Goal: Information Seeking & Learning: Learn about a topic

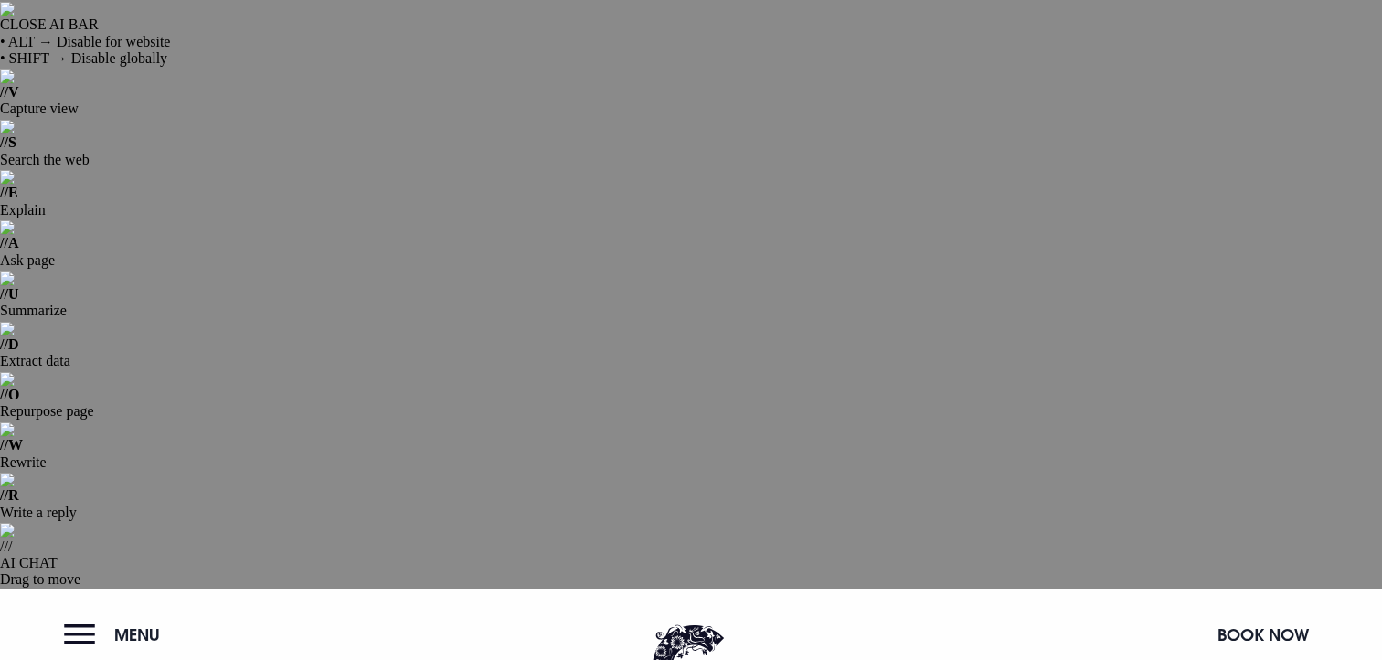
scroll to position [92, 0]
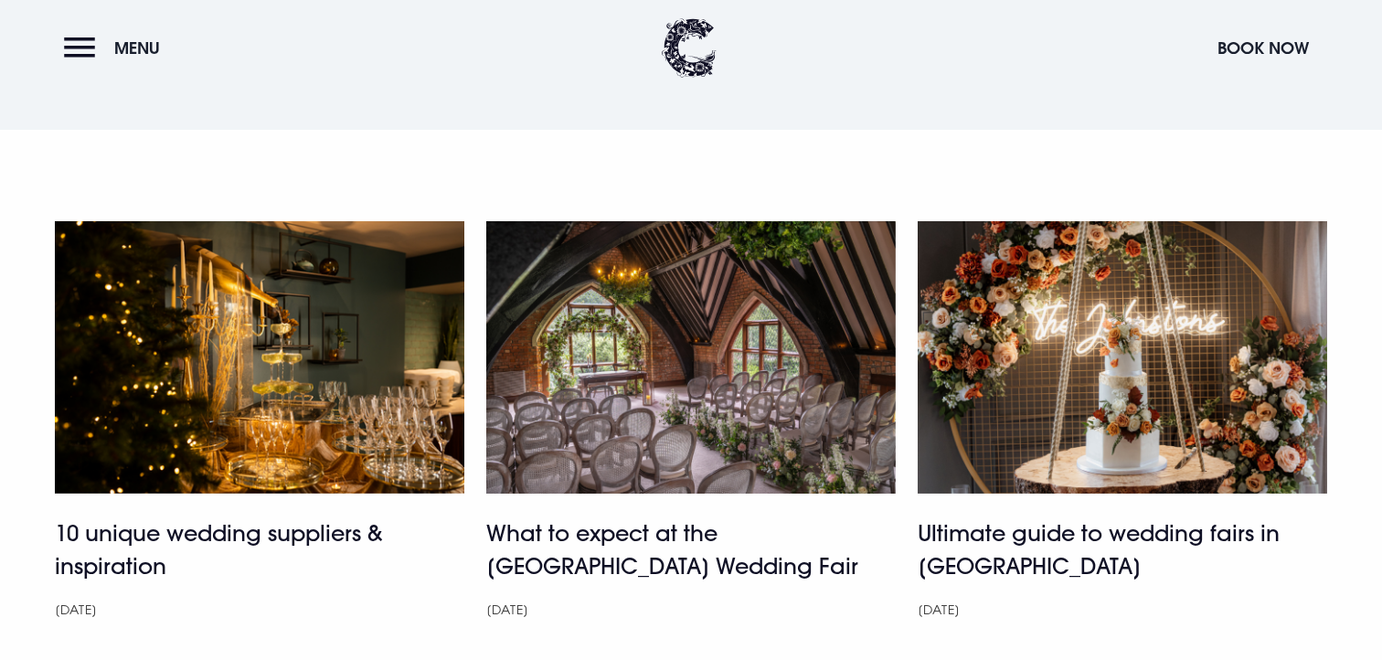
scroll to position [5564, 0]
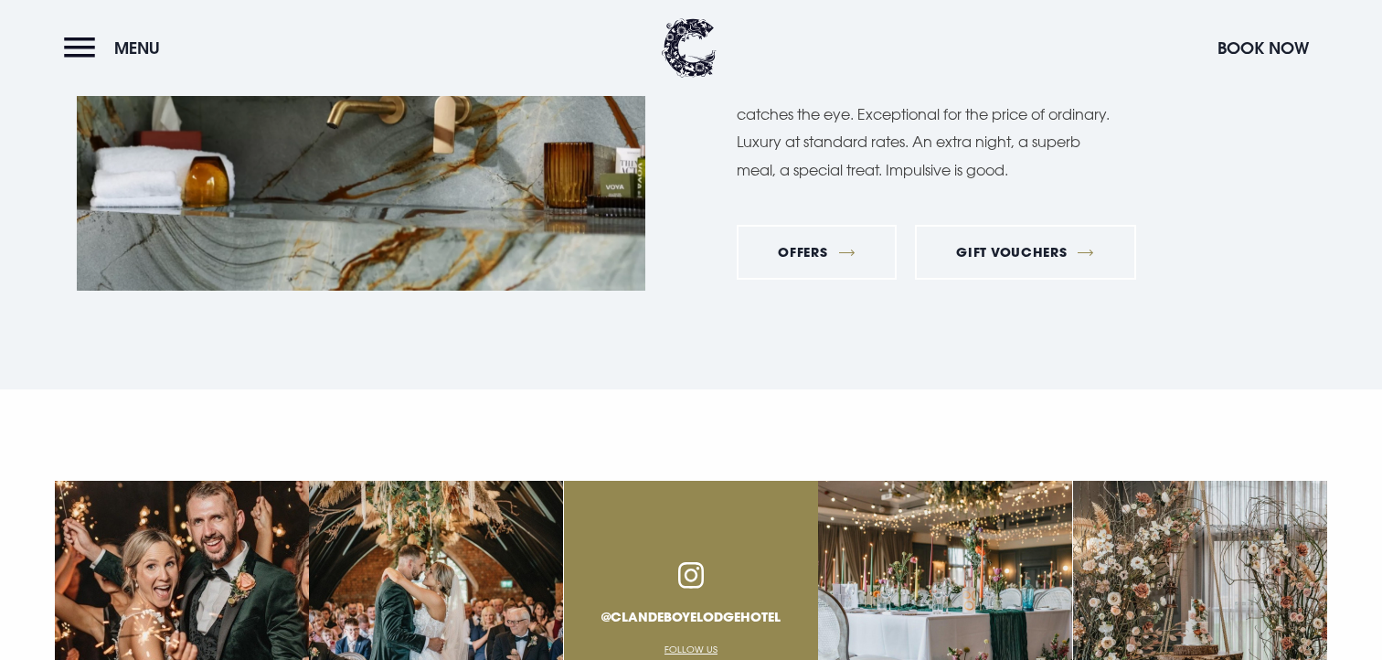
scroll to position [7047, 0]
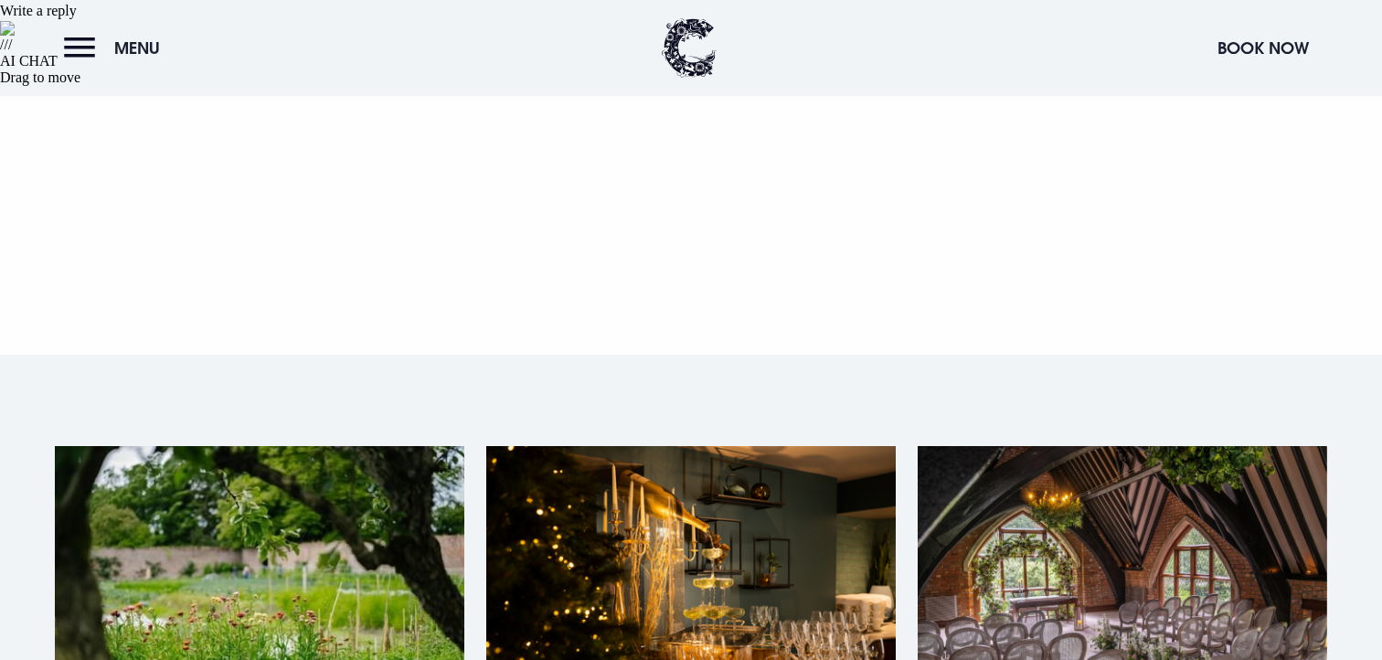
scroll to position [555, 0]
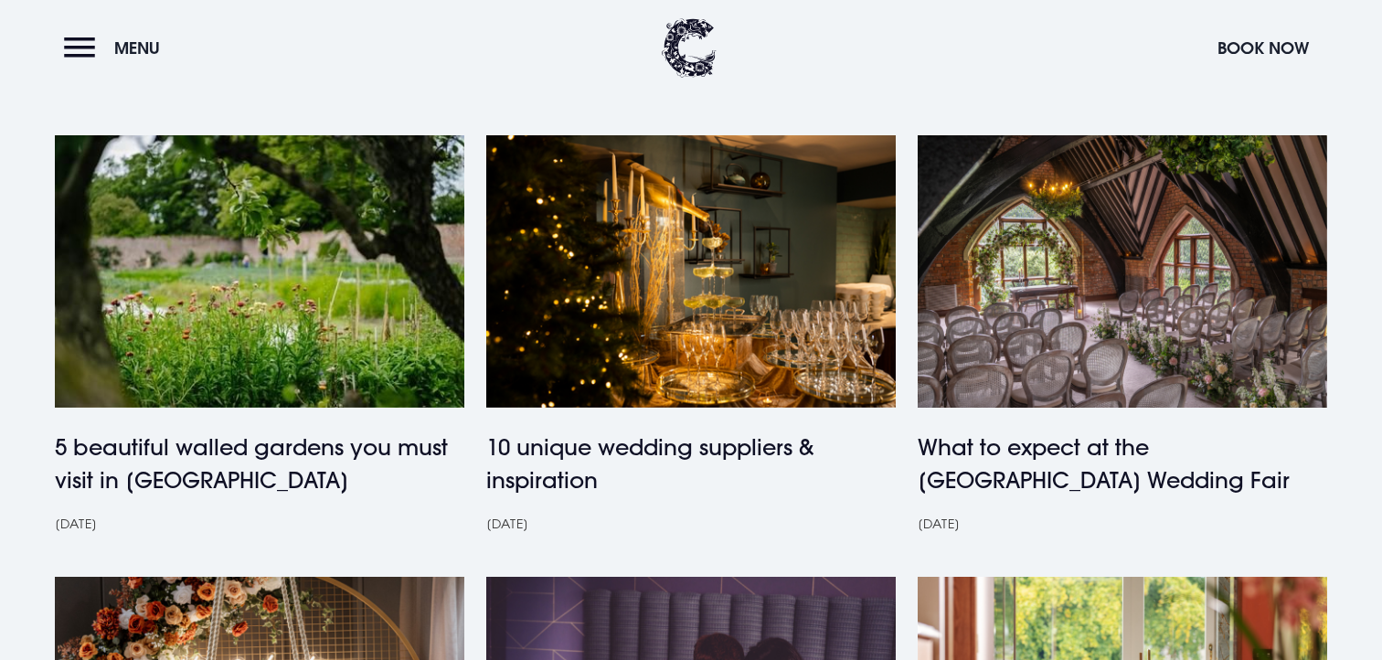
scroll to position [848, 0]
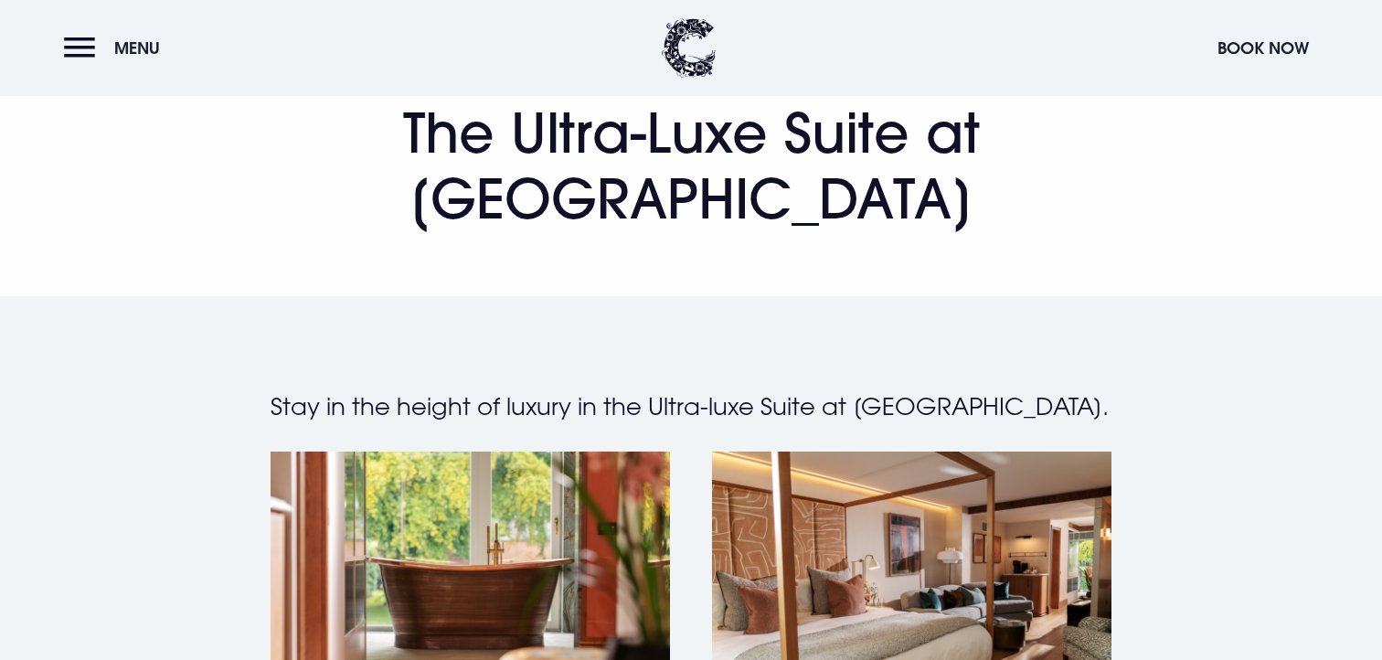
scroll to position [1024, 0]
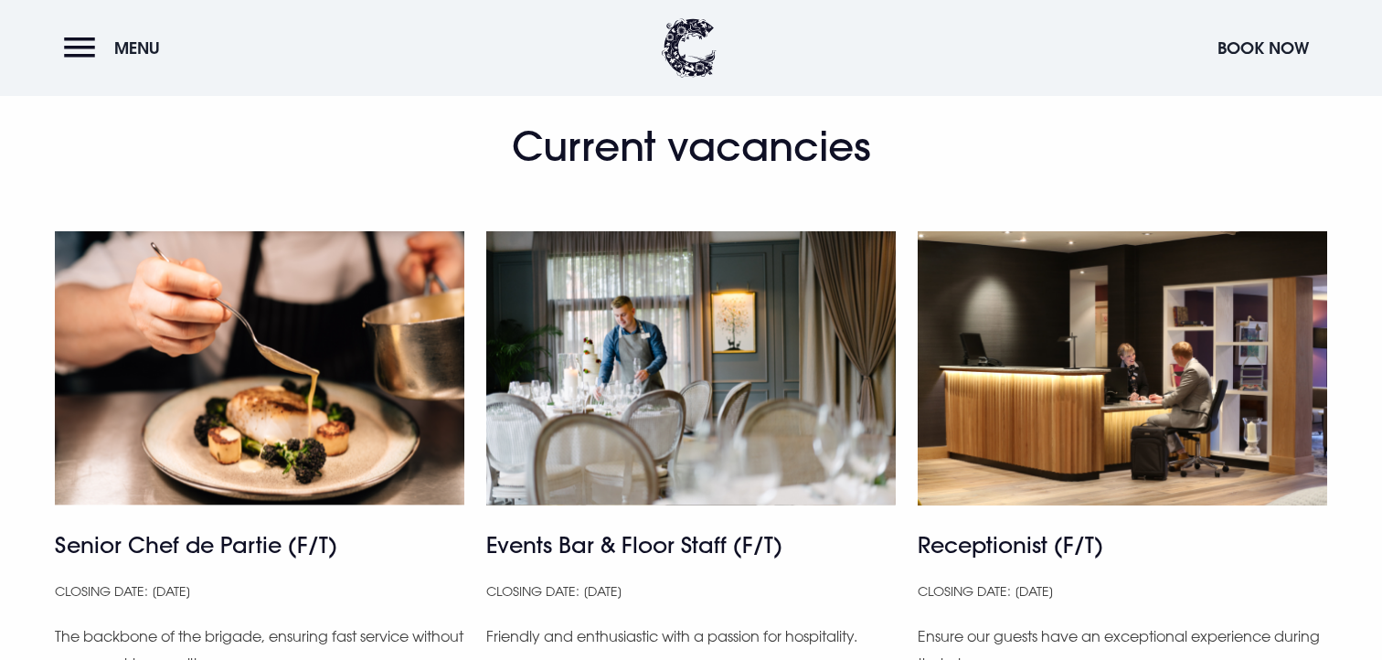
scroll to position [1787, 0]
